Goal: Navigation & Orientation: Find specific page/section

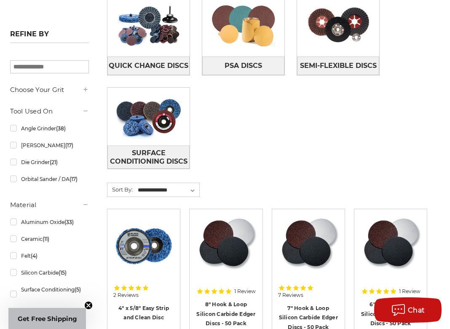
scroll to position [263, 0]
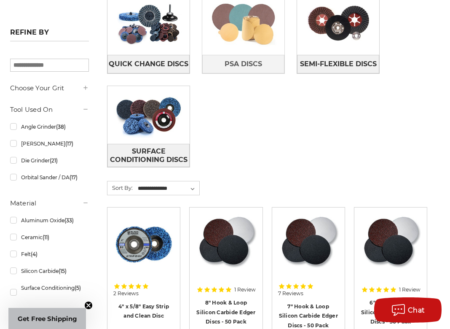
click at [264, 30] on img at bounding box center [243, 24] width 82 height 58
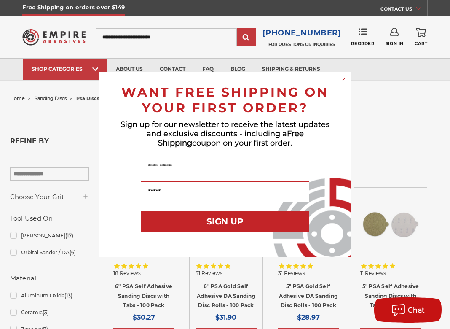
click at [343, 78] on icon "Close dialog" at bounding box center [343, 79] width 3 height 3
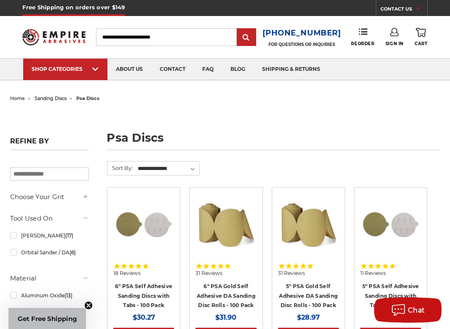
click at [441, 13] on div "Free Shipping on orders over $149 CONTACT US Monday - Friday (excluding holiday…" at bounding box center [225, 8] width 450 height 16
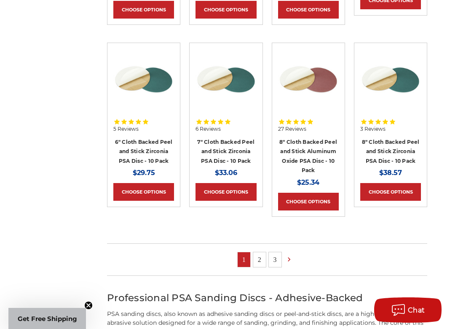
scroll to position [518, 0]
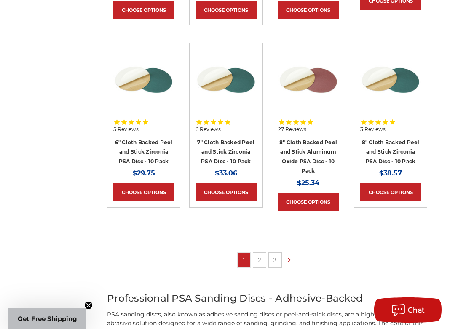
click at [258, 252] on link "2" at bounding box center [259, 259] width 13 height 15
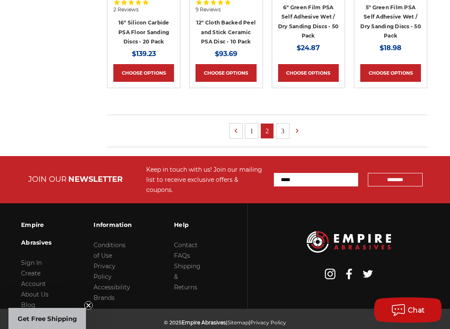
scroll to position [660, 0]
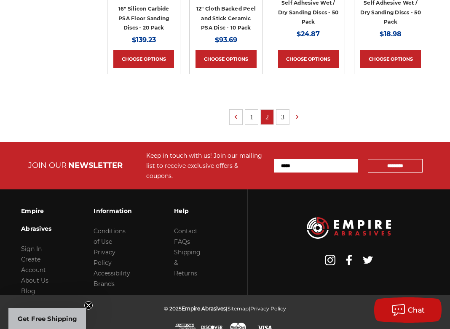
click at [281, 114] on link "3" at bounding box center [282, 117] width 13 height 15
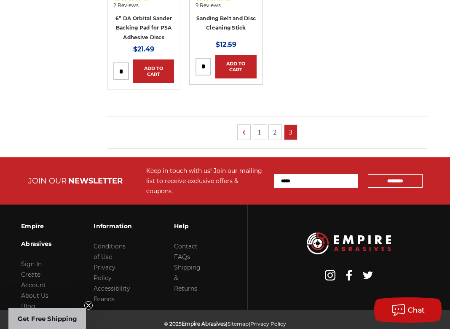
scroll to position [470, 0]
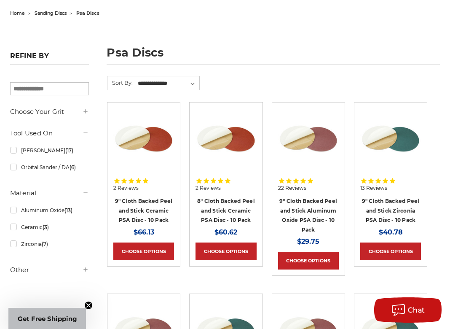
scroll to position [82, 0]
